Goal: Task Accomplishment & Management: Use online tool/utility

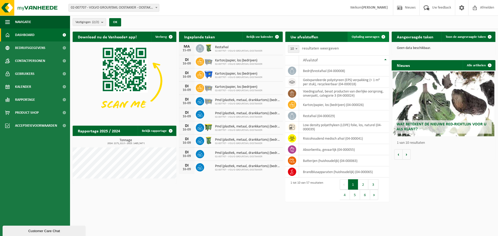
click at [370, 36] on span "Ophaling aanvragen" at bounding box center [366, 36] width 28 height 3
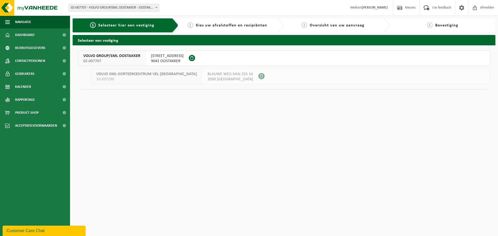
click at [126, 57] on span "VOLVO GROUP/SML OOSTAKKER" at bounding box center [111, 55] width 57 height 5
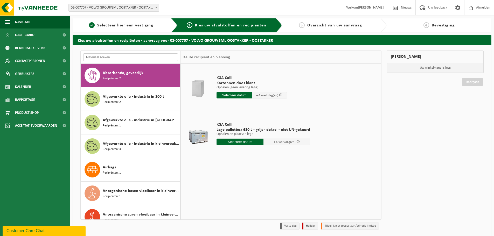
click at [121, 57] on input "text" at bounding box center [130, 57] width 95 height 8
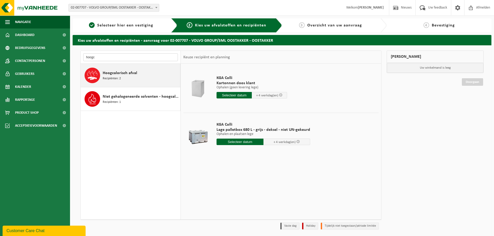
type input "hoogc"
click at [122, 69] on div "Hoogcalorisch afval Recipiënten: 2" at bounding box center [141, 76] width 76 height 16
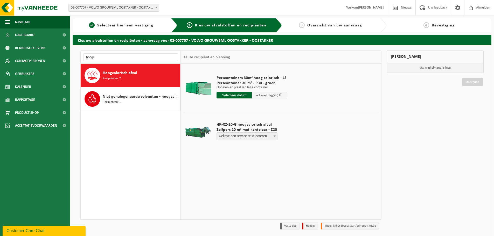
click at [238, 96] on input "text" at bounding box center [234, 95] width 35 height 6
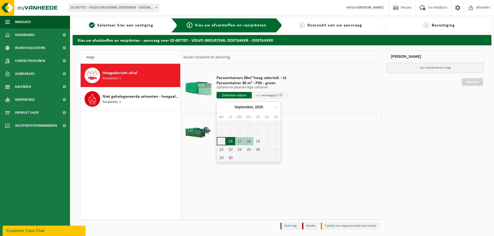
click at [232, 140] on div "16" at bounding box center [230, 141] width 9 height 8
type input "Van 2025-09-16"
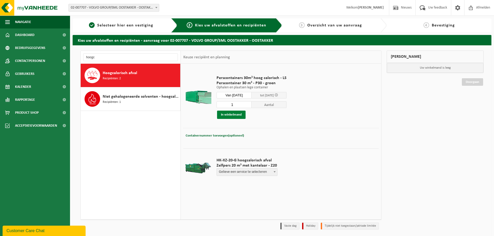
click at [236, 115] on button "In winkelmand" at bounding box center [231, 115] width 29 height 8
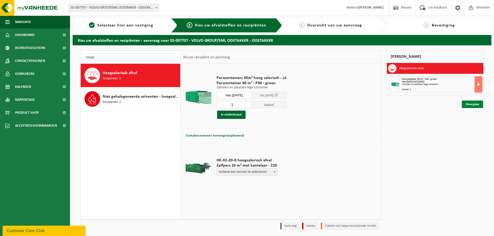
click at [476, 106] on link "Doorgaan" at bounding box center [472, 105] width 21 height 8
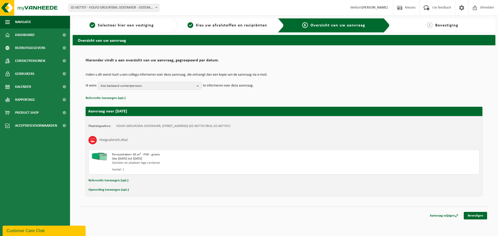
click at [111, 190] on button "Opmerking toevoegen (opt.)" at bounding box center [108, 190] width 40 height 7
click at [131, 190] on input "text" at bounding box center [294, 191] width 361 height 8
type input "E"
type input "G"
type input "Volledig gevuld met karton, wegens problemen met onze kartonpers"
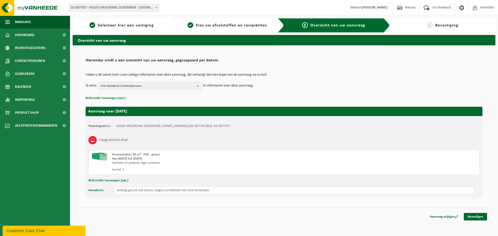
click at [190, 80] on td "Indien u dit wenst kunt u een collega informeren over deze aanvraag, die ontvan…" at bounding box center [284, 77] width 397 height 9
click at [189, 84] on span "Kies bestaand contactpersoon" at bounding box center [148, 86] width 94 height 8
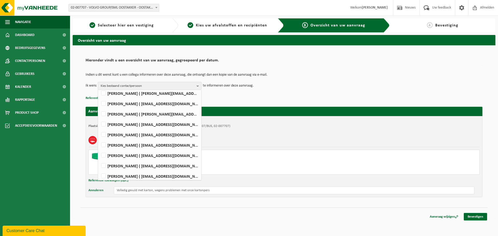
scroll to position [156, 0]
click at [110, 105] on label "Wout Muylaert ( wout.muylaert@volvo.com )" at bounding box center [149, 104] width 99 height 8
click at [99, 98] on input "Wout Muylaert ( wout.muylaert@volvo.com )" at bounding box center [99, 97] width 0 height 0
checkbox input "true"
click at [296, 102] on div "Aanvraag voor 2025-09-16 Plaatsingsadres: VOLVO GROUP/SML OOSTAKKER, 9041 OOSTA…" at bounding box center [284, 150] width 397 height 96
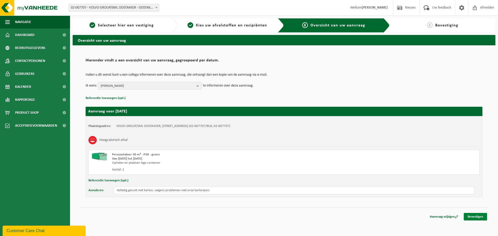
click at [472, 215] on link "Bevestigen" at bounding box center [475, 217] width 23 height 8
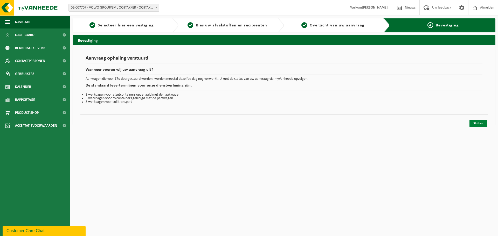
click at [473, 123] on link "Sluiten" at bounding box center [478, 124] width 18 height 8
